Goal: Find specific page/section: Find specific page/section

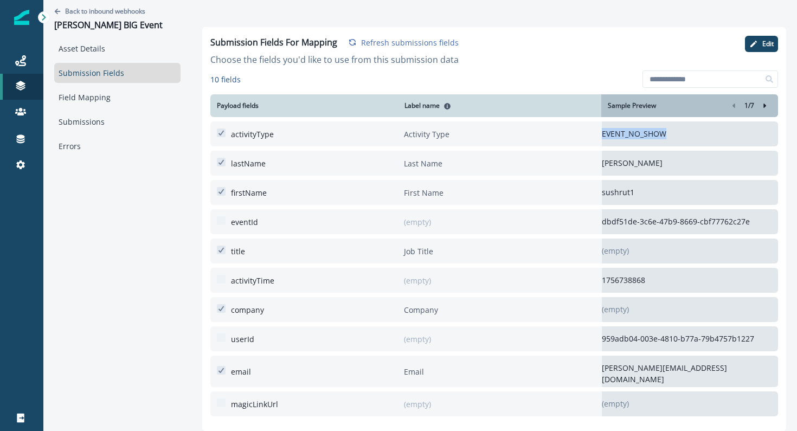
drag, startPoint x: 690, startPoint y: 138, endPoint x: 597, endPoint y: 132, distance: 94.0
click at [602, 132] on div "EVENT_NO_SHOW" at bounding box center [690, 133] width 176 height 25
click at [602, 133] on div "EVENT_NO_SHOW" at bounding box center [690, 133] width 176 height 25
click at [770, 107] on button "Right-forward-icon" at bounding box center [765, 105] width 13 height 13
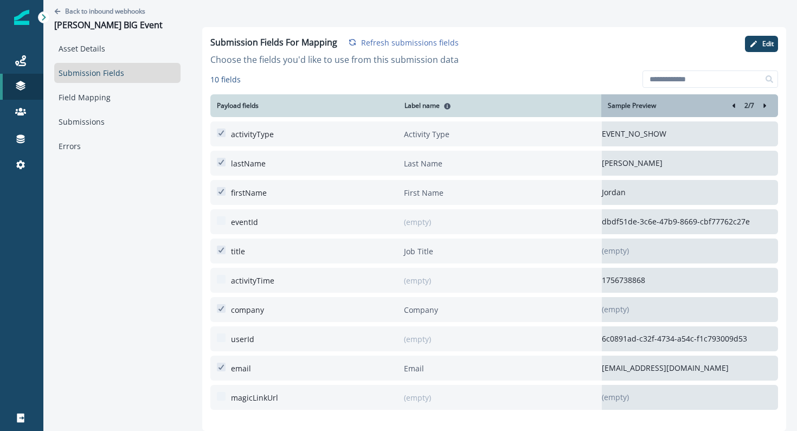
click at [768, 107] on icon "Right-forward-icon" at bounding box center [765, 106] width 8 height 8
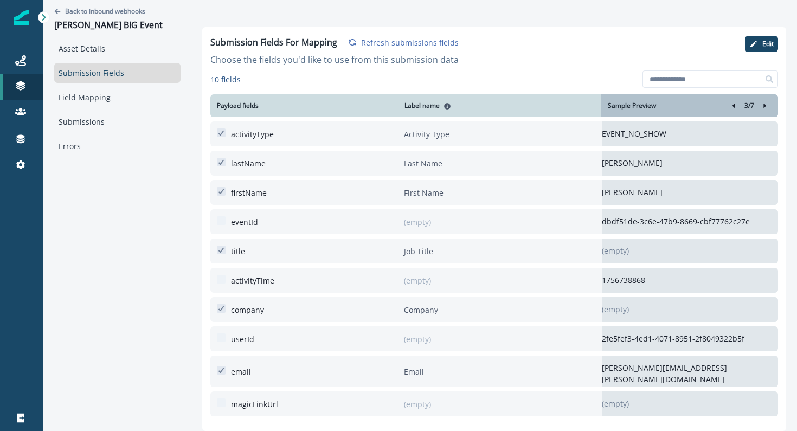
click at [768, 107] on icon "Right-forward-icon" at bounding box center [765, 106] width 8 height 8
click at [617, 135] on p "REGISTRATION" at bounding box center [690, 133] width 176 height 11
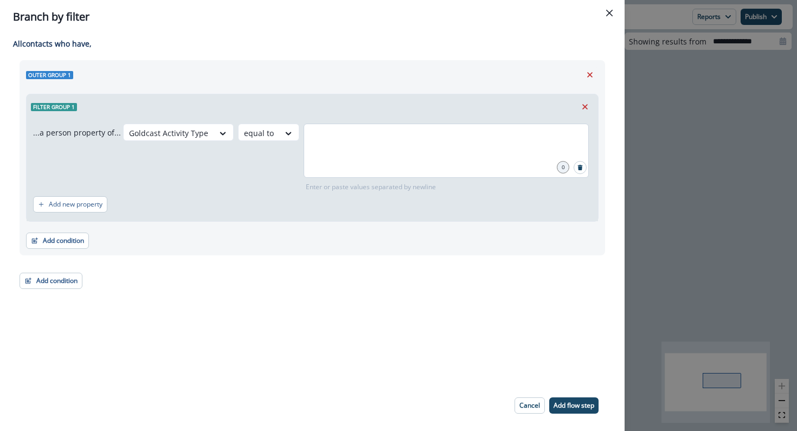
click at [501, 158] on div at bounding box center [446, 151] width 285 height 54
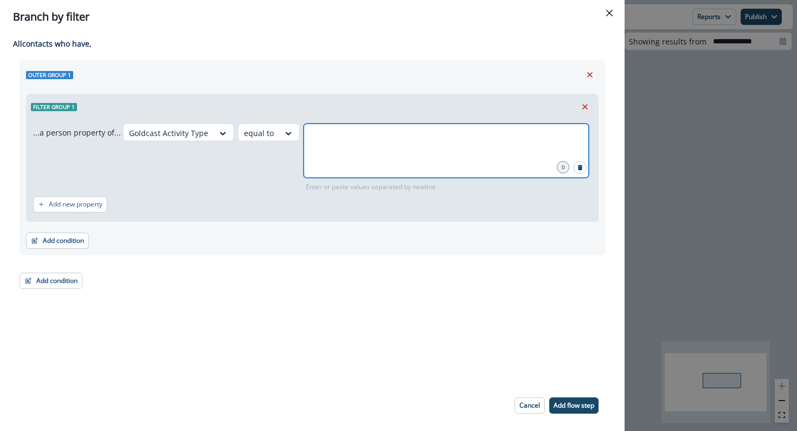
type input "**********"
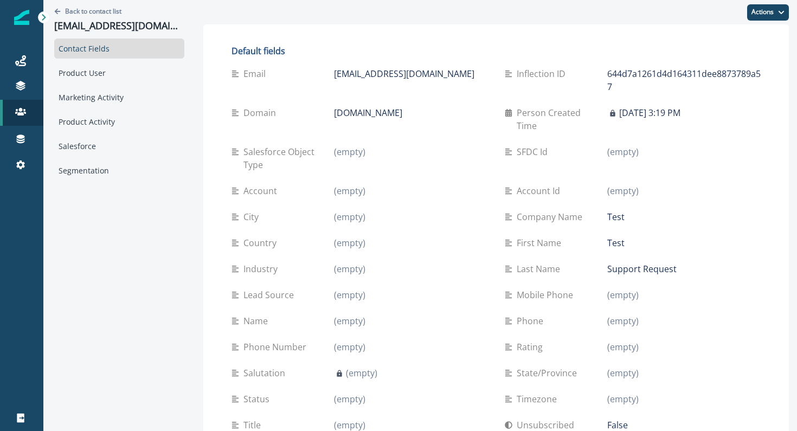
click at [404, 75] on p "[EMAIL_ADDRESS][DOMAIN_NAME]" at bounding box center [404, 73] width 140 height 13
